Goal: Information Seeking & Learning: Learn about a topic

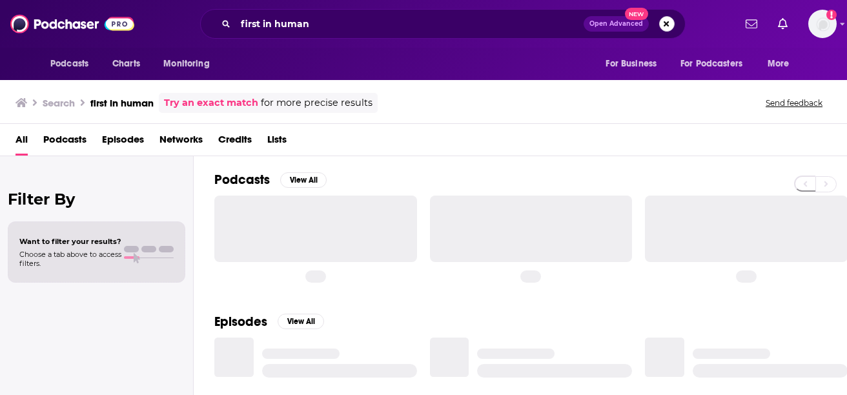
click at [662, 23] on button "Search podcasts, credits, & more..." at bounding box center [666, 23] width 15 height 15
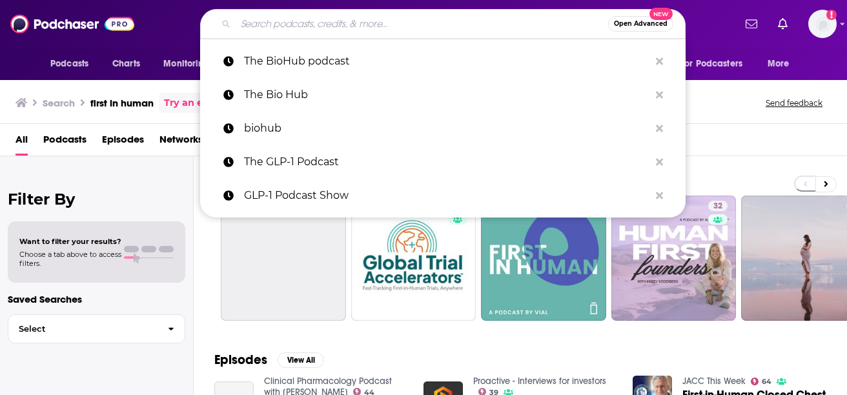
click at [284, 23] on input "Search podcasts, credits, & more..." at bounding box center [422, 24] width 373 height 21
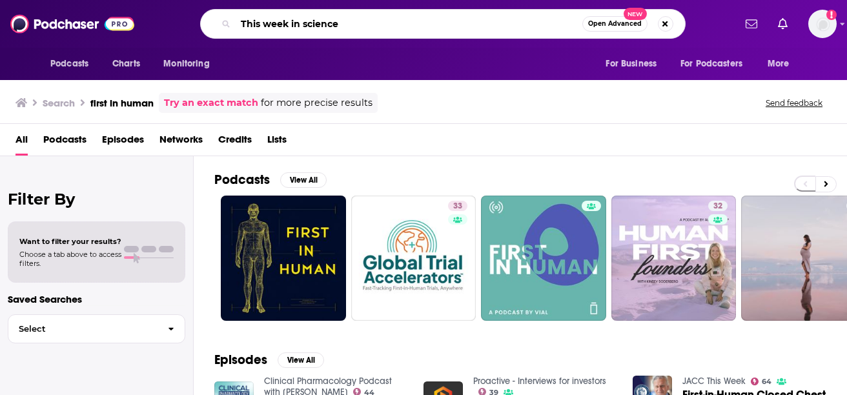
type input "This week in science"
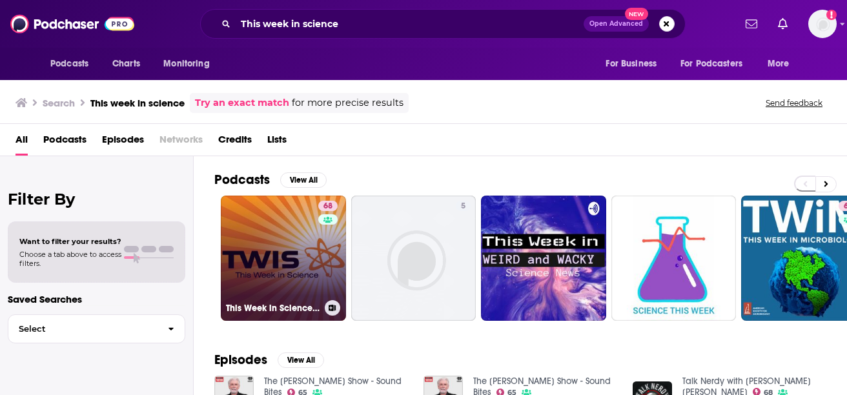
click at [274, 256] on link "68 This Week in Science – The Kickass Science Podcast" at bounding box center [283, 258] width 125 height 125
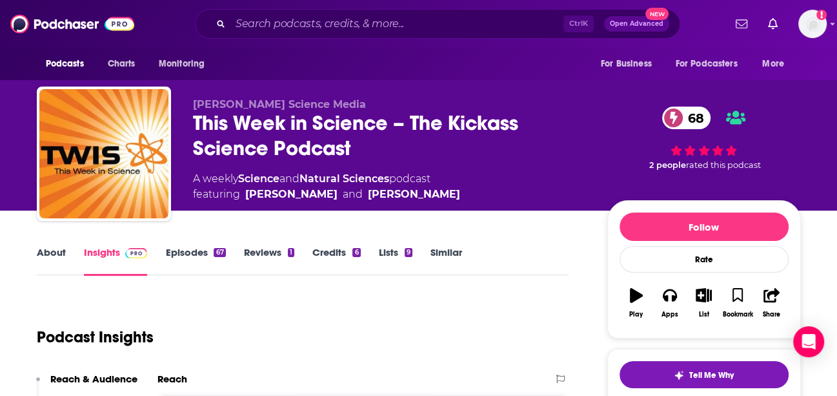
click at [195, 258] on link "Episodes 67" at bounding box center [195, 261] width 60 height 30
click at [192, 258] on link "Episodes 67" at bounding box center [195, 261] width 60 height 30
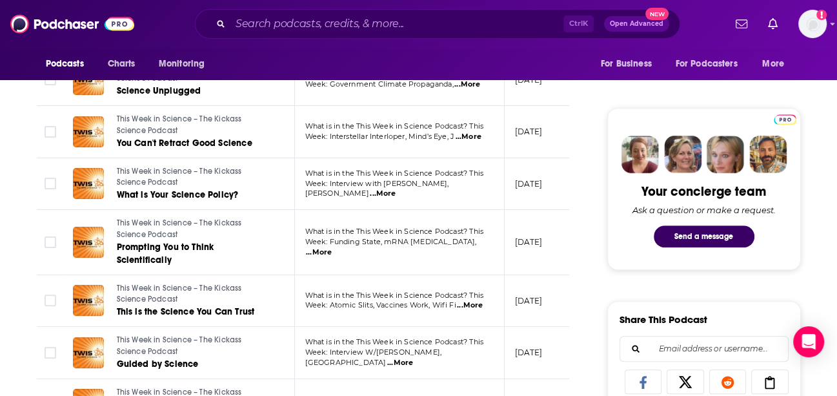
scroll to position [560, 0]
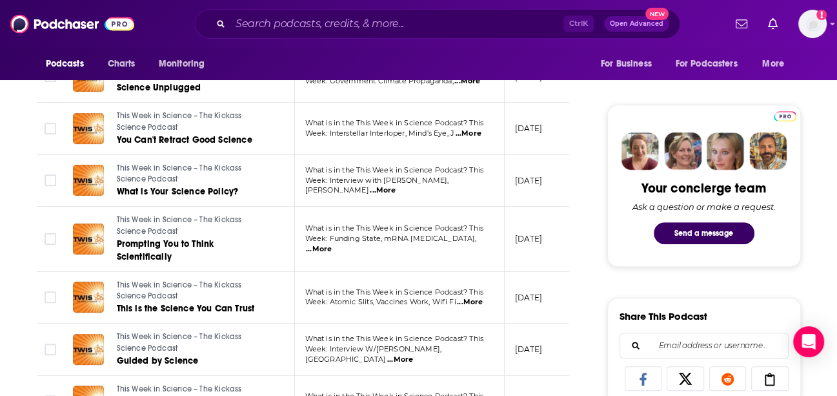
click at [413, 354] on span "...More" at bounding box center [400, 359] width 26 height 10
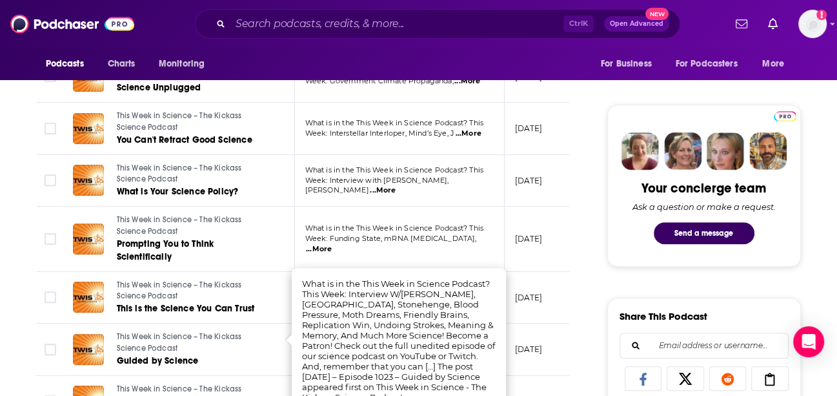
click at [312, 203] on td "What is in the This Week in Science Podcast? This Week: Interview with [PERSON_…" at bounding box center [400, 181] width 210 height 52
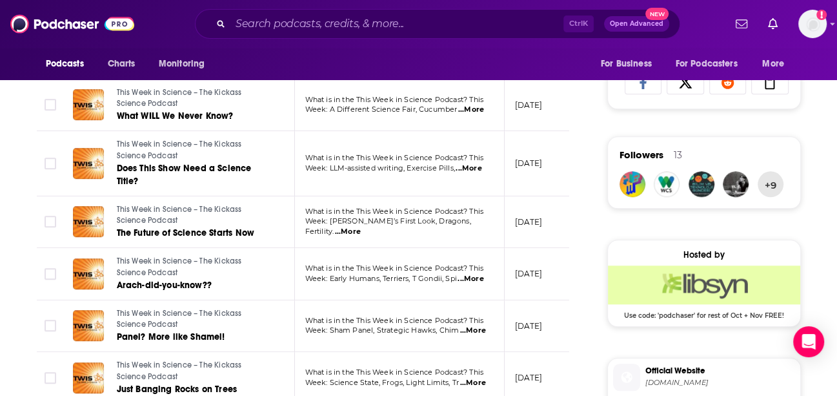
scroll to position [857, 0]
